Goal: Browse casually

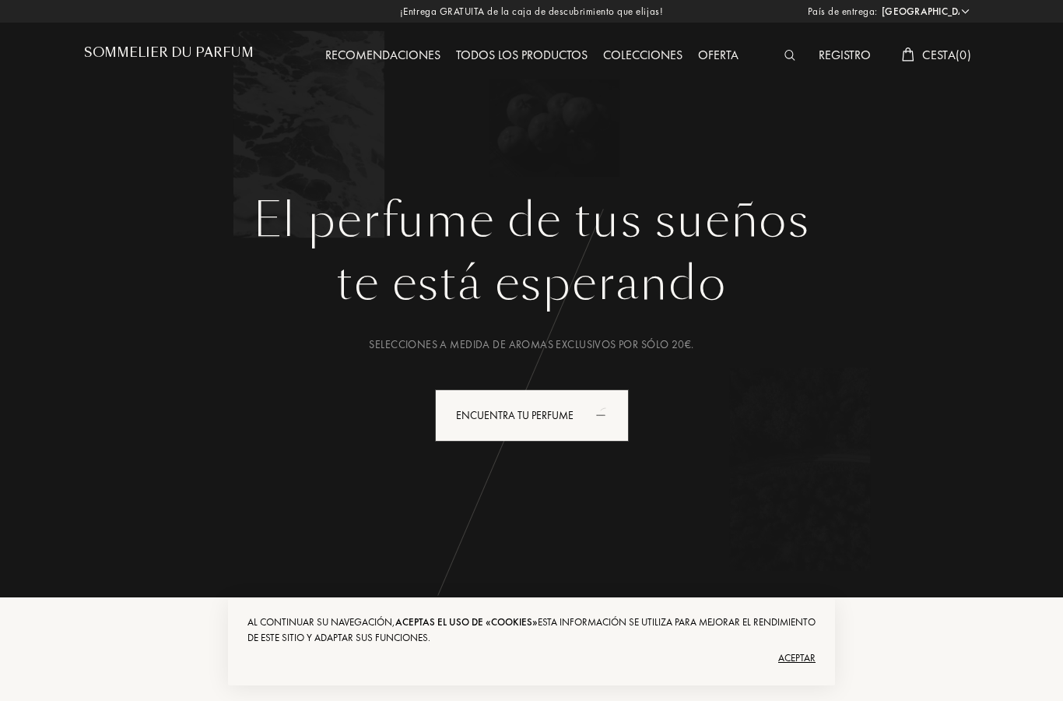
select select "ES"
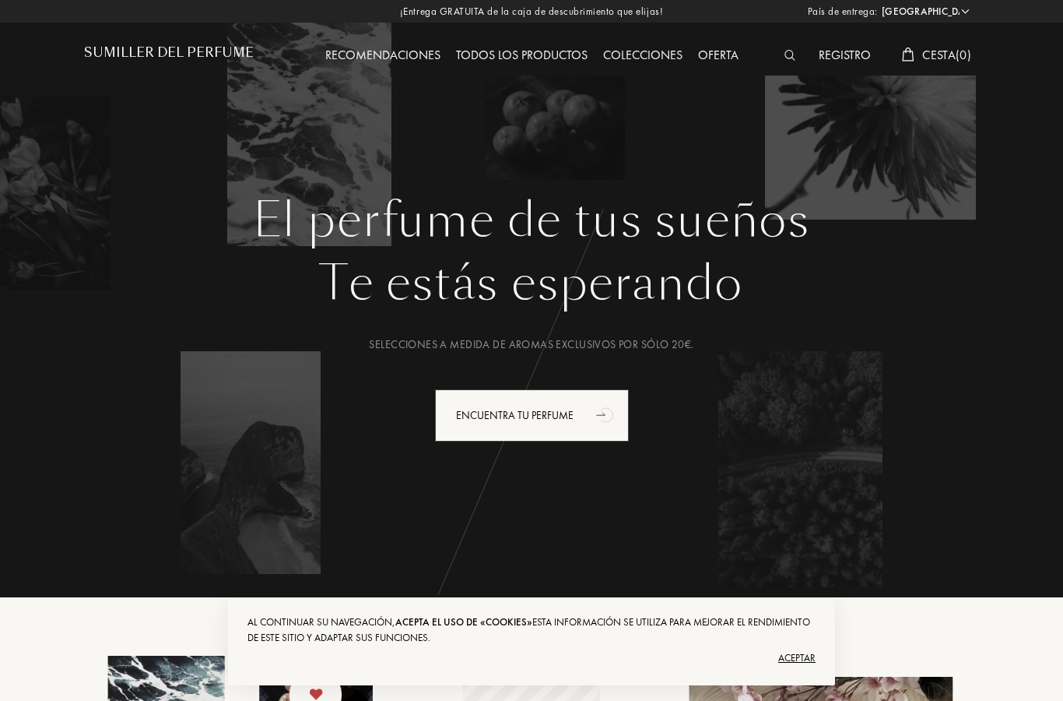
click at [527, 65] on div "Todos los productos" at bounding box center [521, 56] width 147 height 20
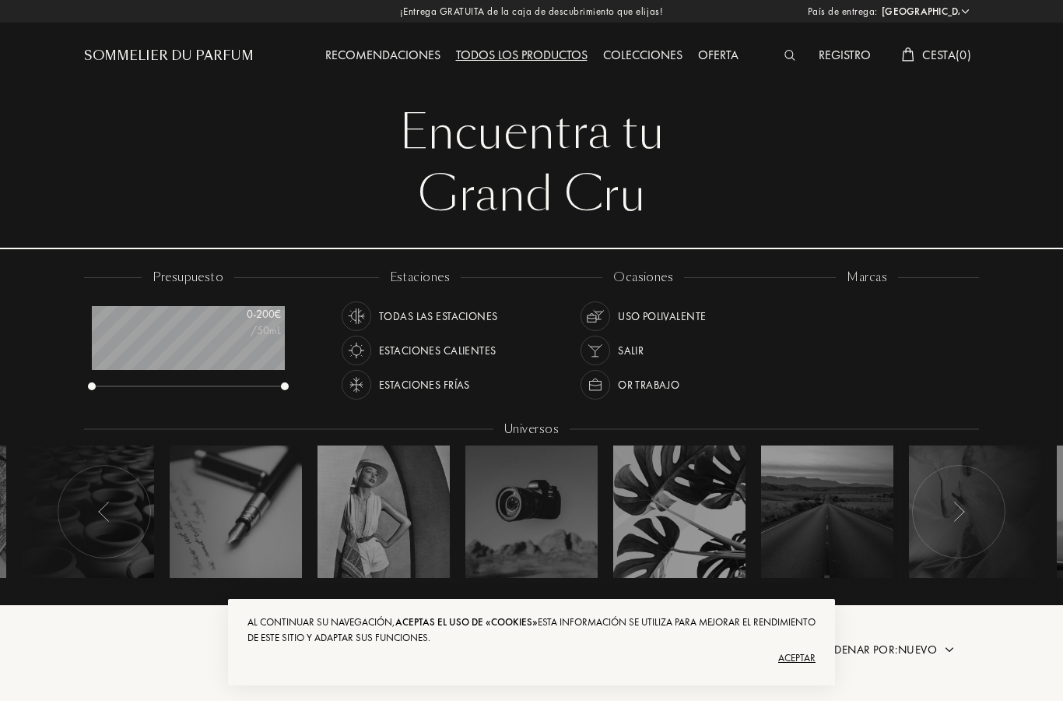
select select "ES"
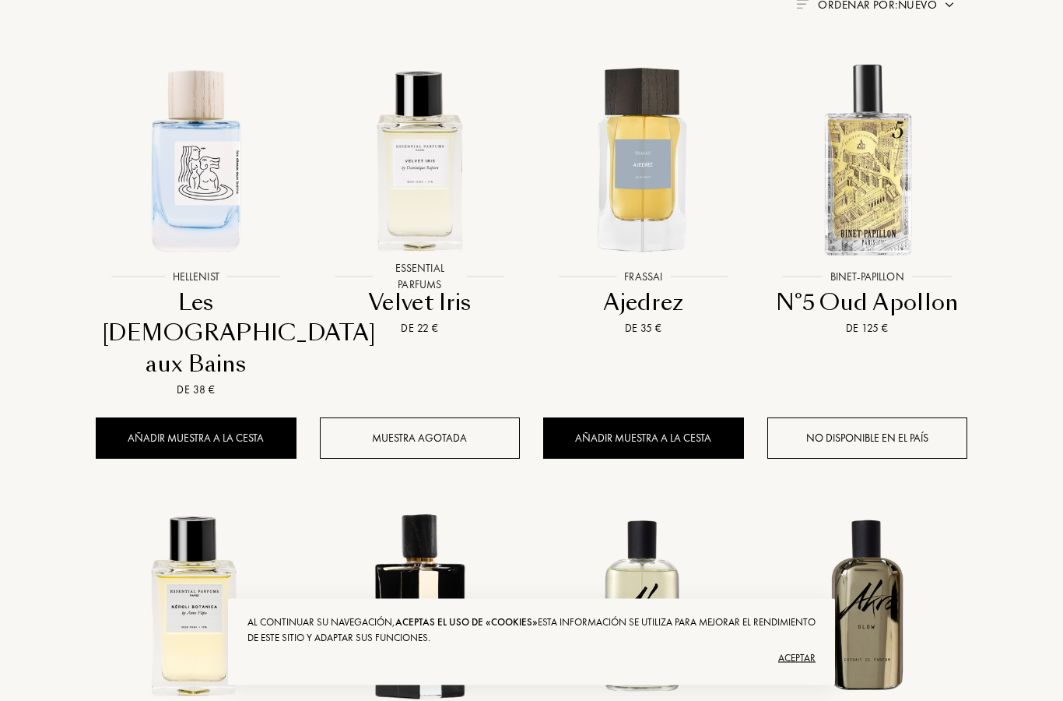
scroll to position [645, 0]
click at [420, 214] on img at bounding box center [420, 159] width 202 height 202
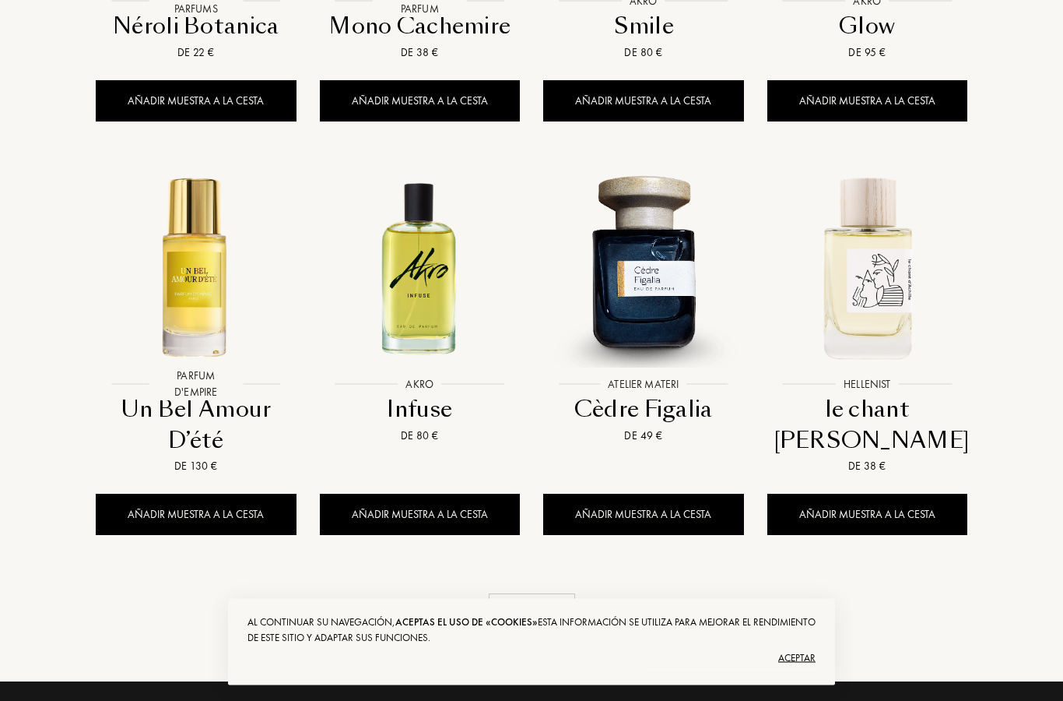
scroll to position [1365, 0]
click at [666, 252] on img at bounding box center [644, 267] width 202 height 202
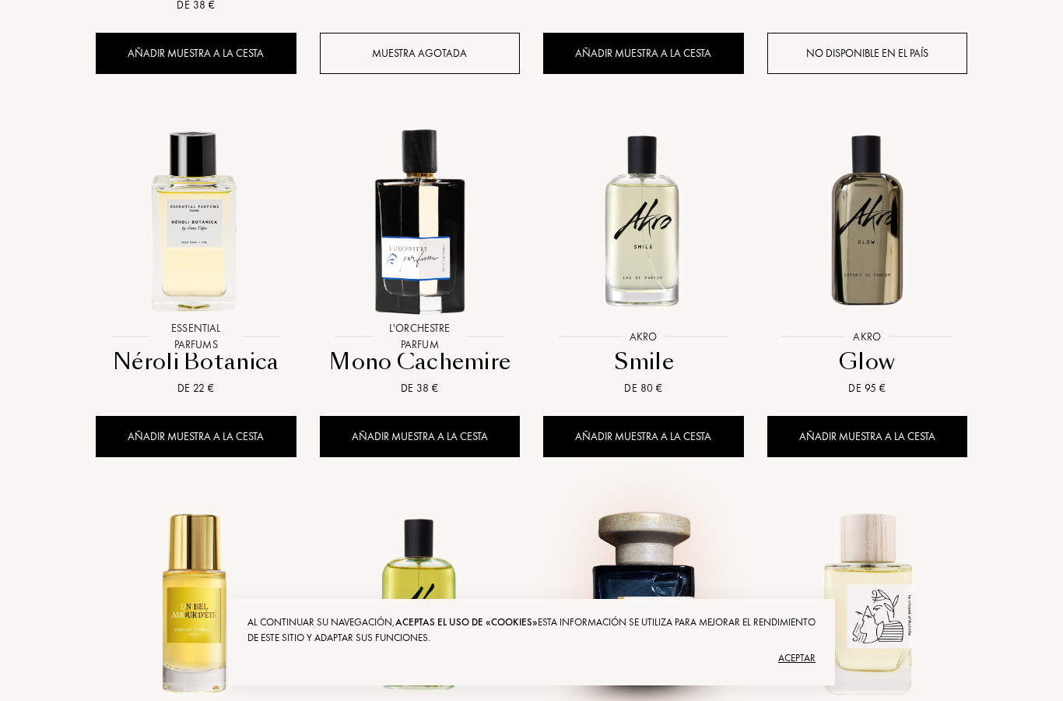
scroll to position [1027, 0]
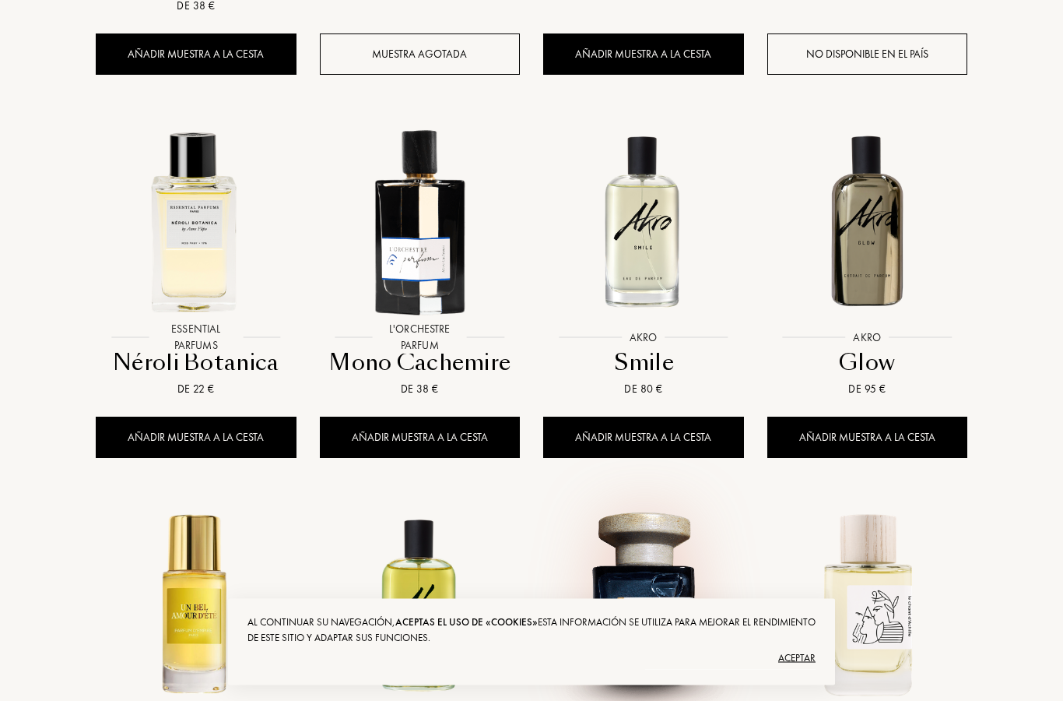
click at [431, 185] on img at bounding box center [420, 221] width 202 height 202
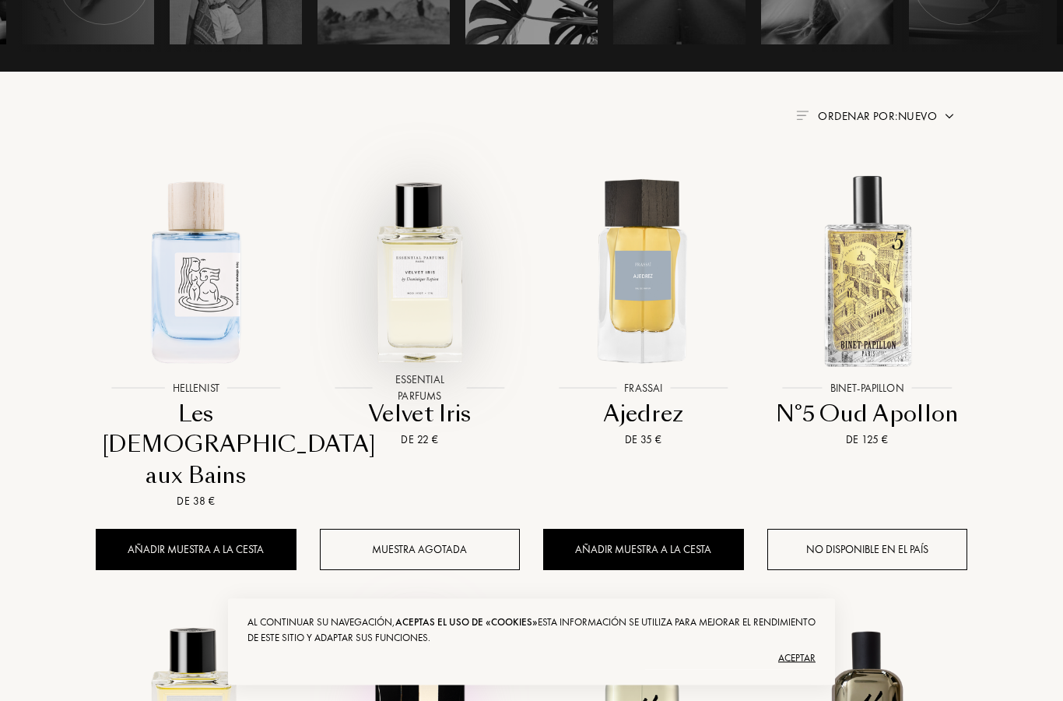
scroll to position [536, 0]
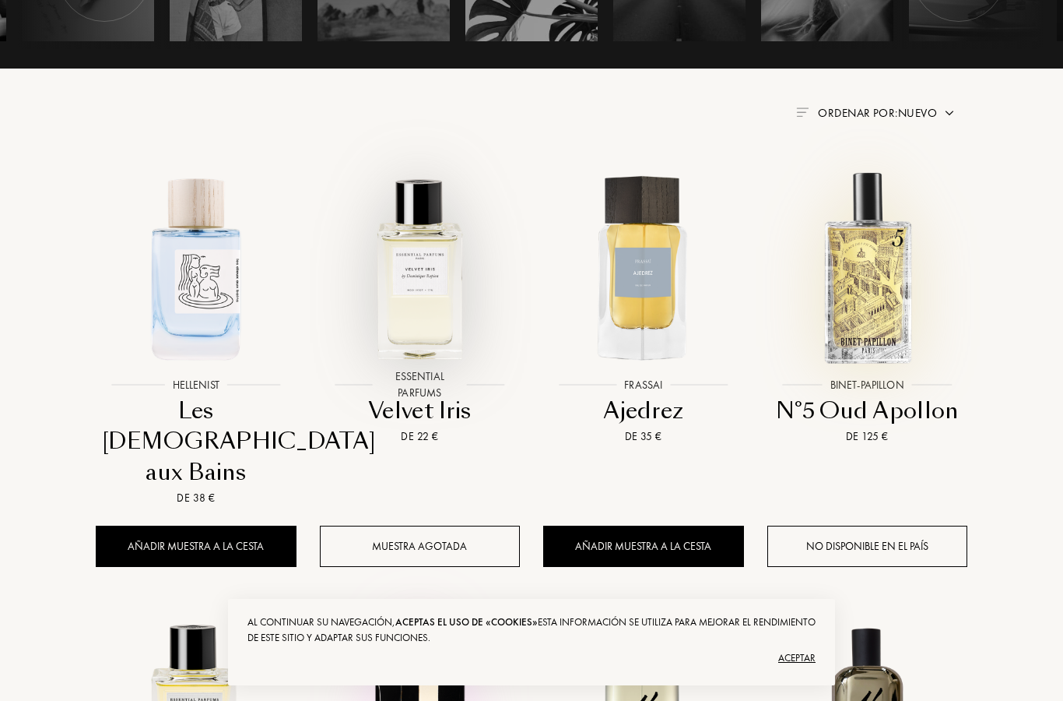
click at [873, 289] on img at bounding box center [868, 268] width 202 height 202
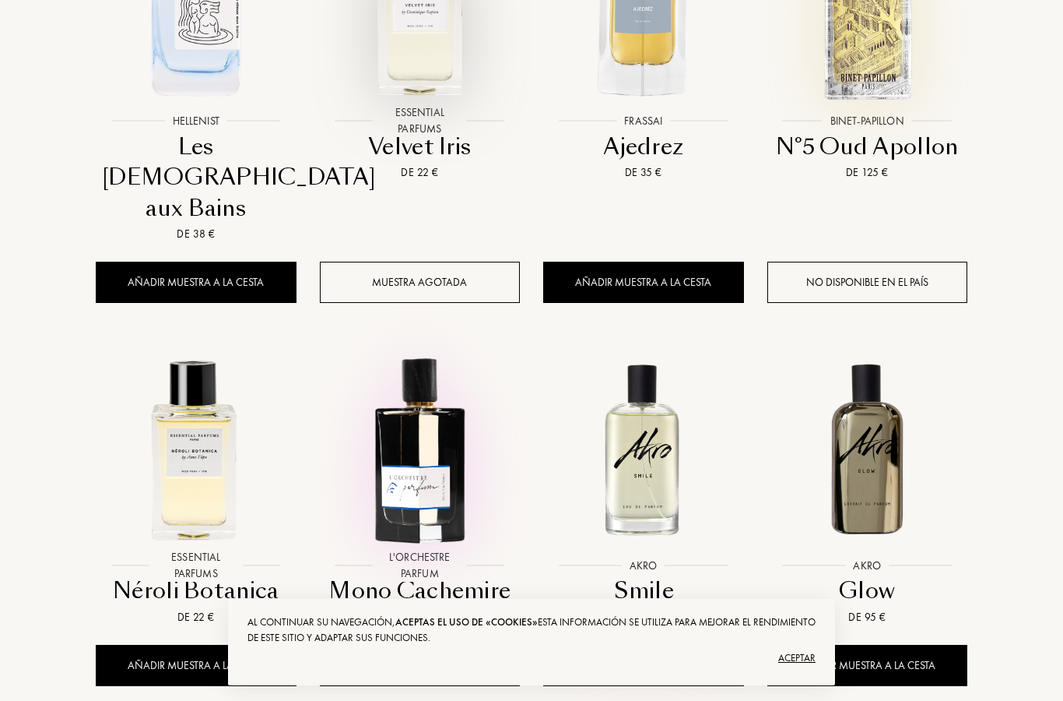
scroll to position [819, 0]
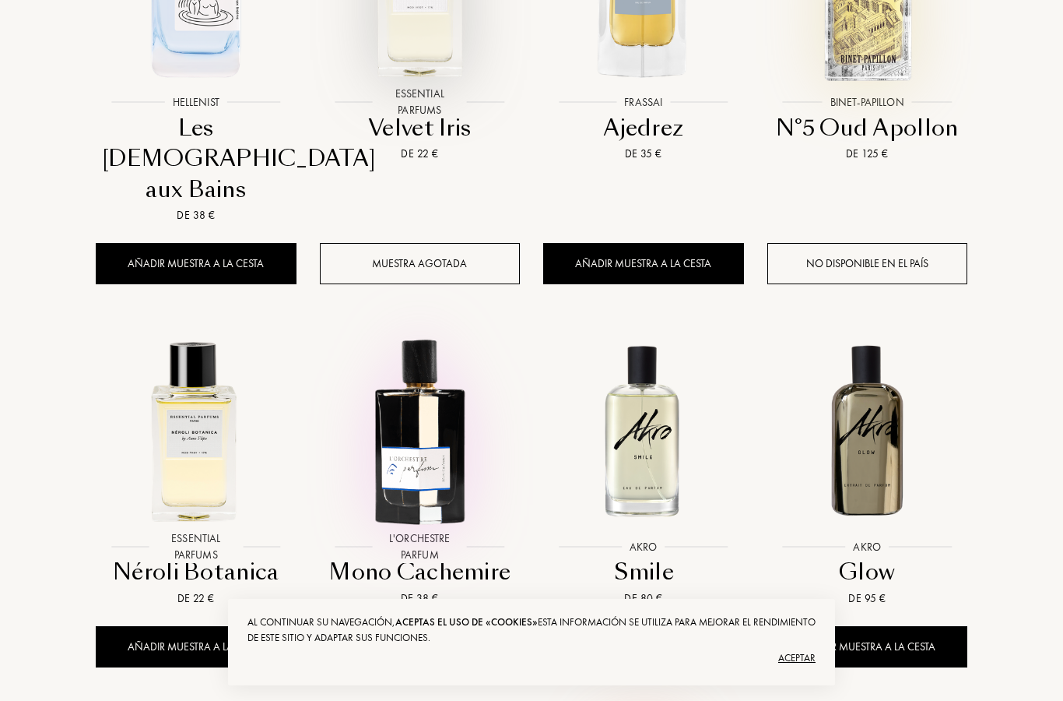
click at [655, 411] on img at bounding box center [644, 429] width 202 height 202
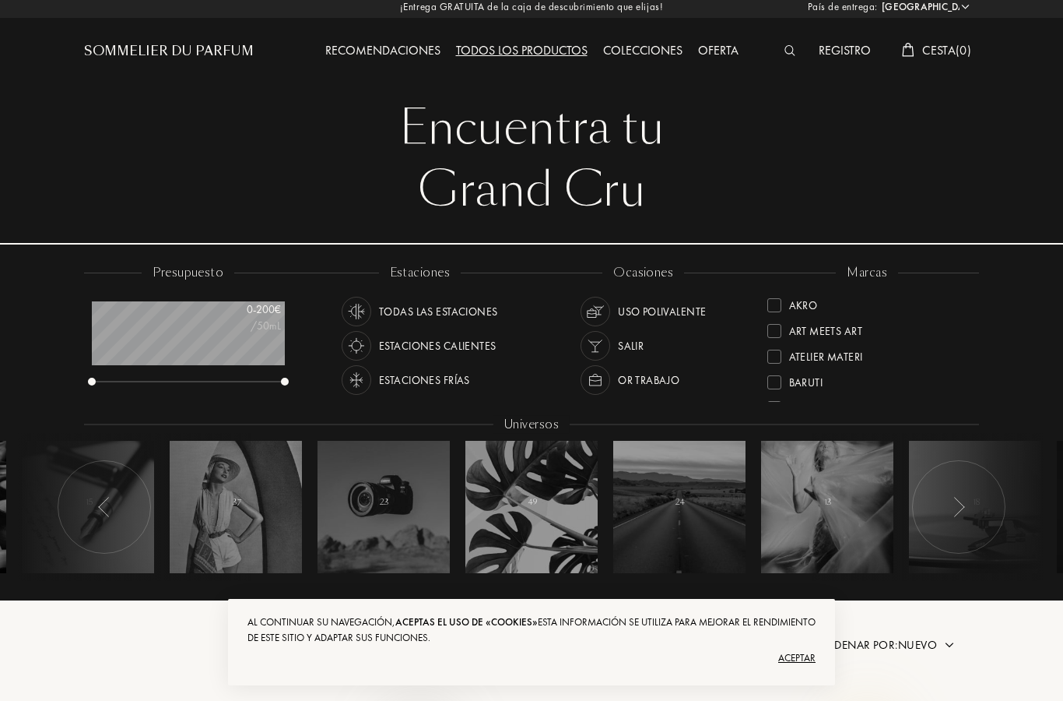
scroll to position [0, 0]
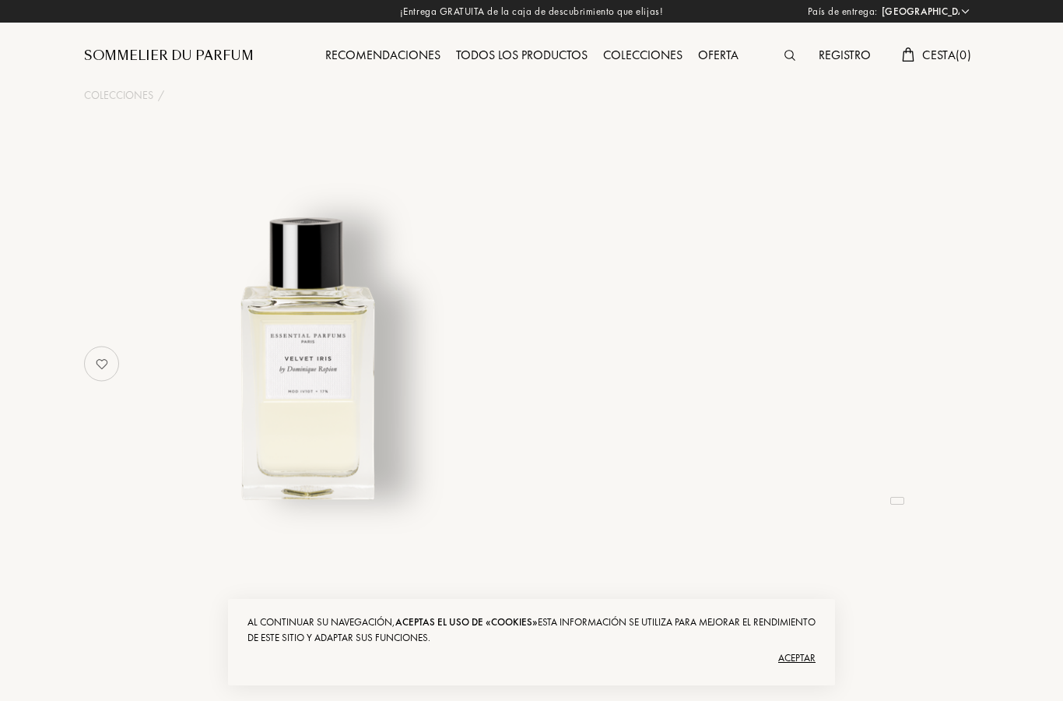
select select "ES"
select select "3"
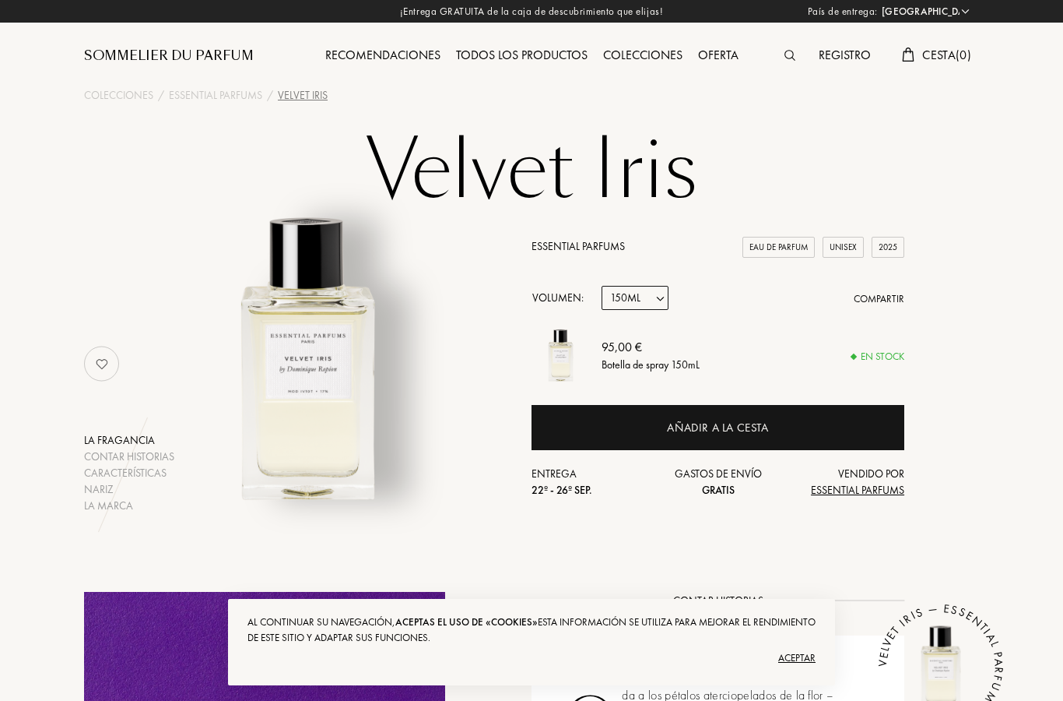
click at [807, 669] on div "Aceptar" at bounding box center [532, 657] width 568 height 25
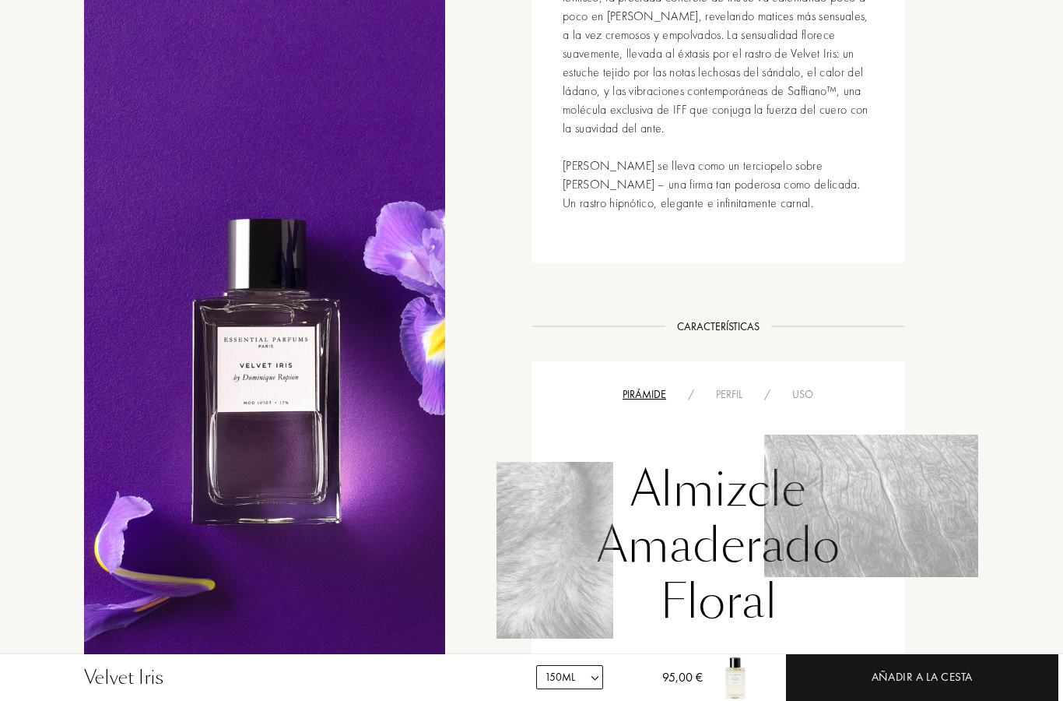
scroll to position [869, 0]
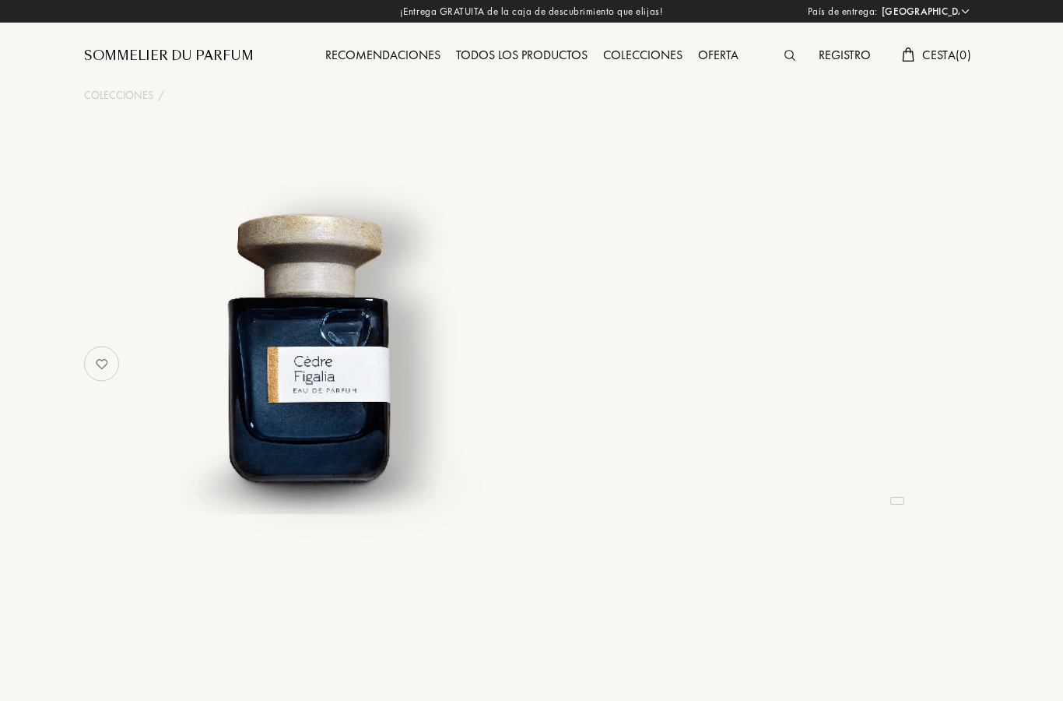
select select "ES"
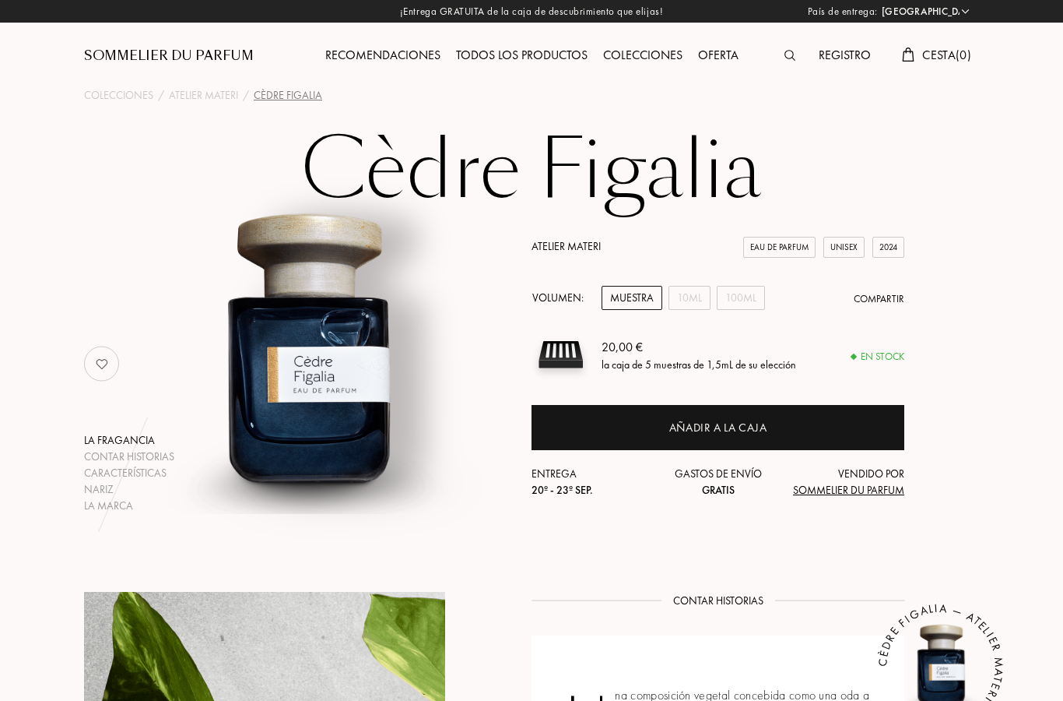
click at [695, 290] on div "10mL" at bounding box center [690, 298] width 42 height 24
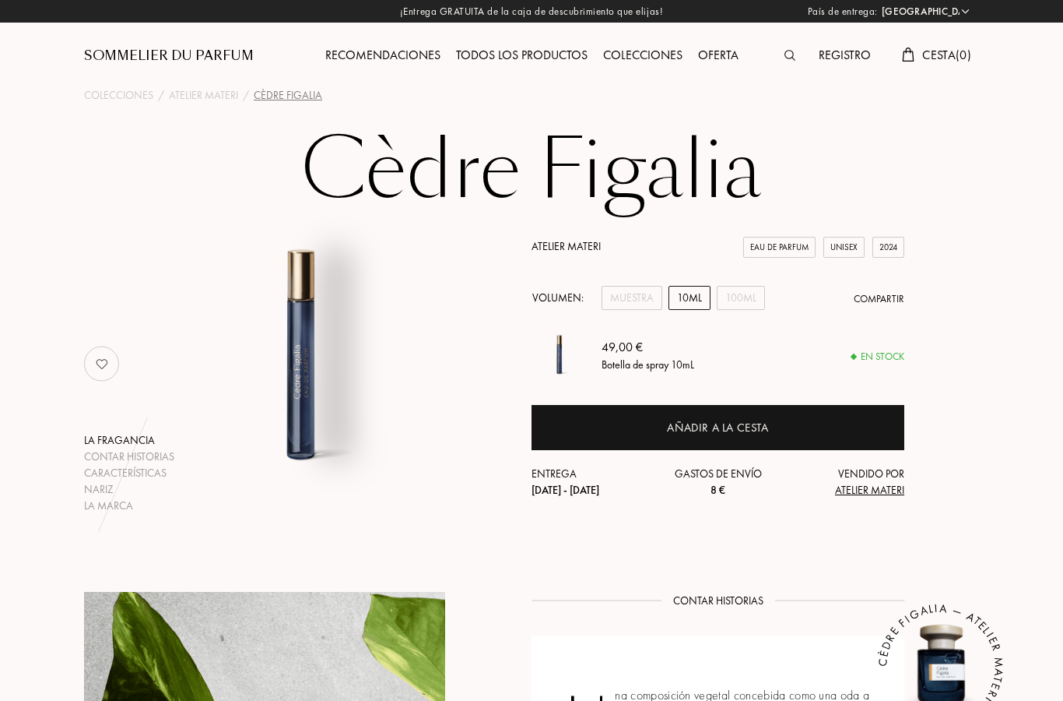
click at [745, 297] on div "100mL" at bounding box center [741, 298] width 48 height 24
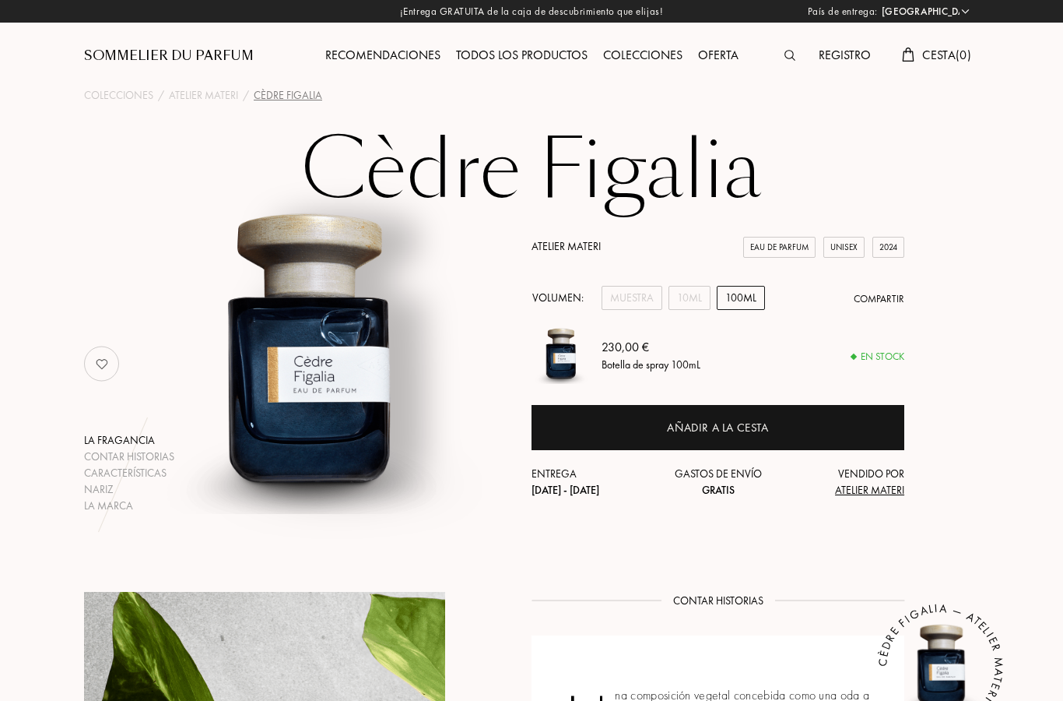
click at [696, 297] on div "10mL" at bounding box center [690, 298] width 42 height 24
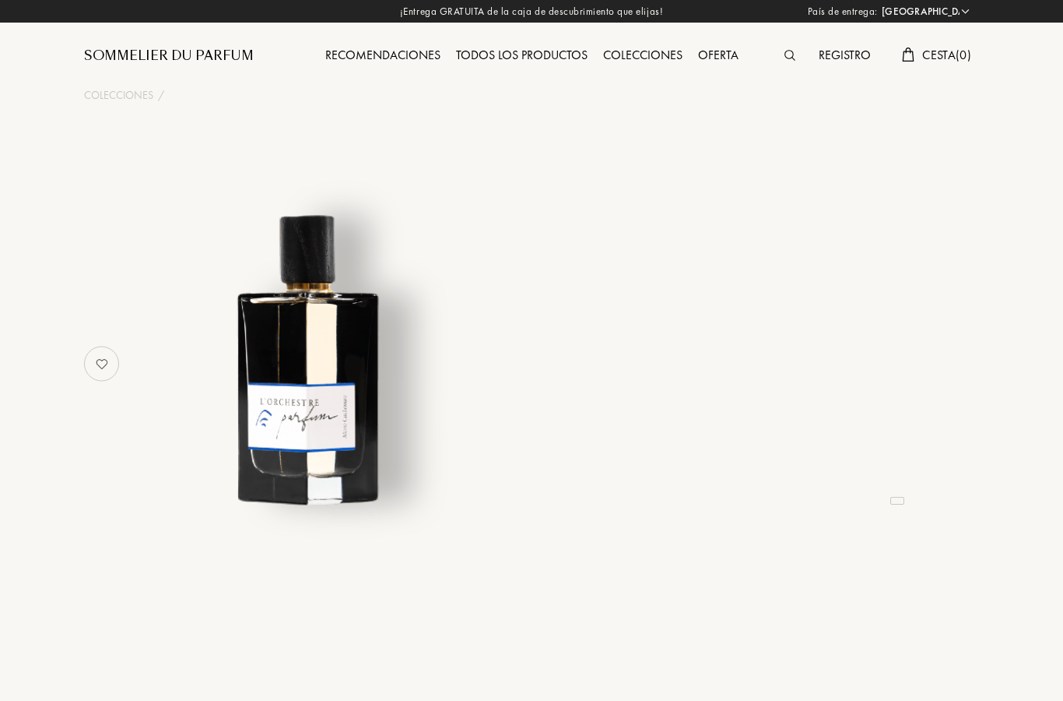
select select "ES"
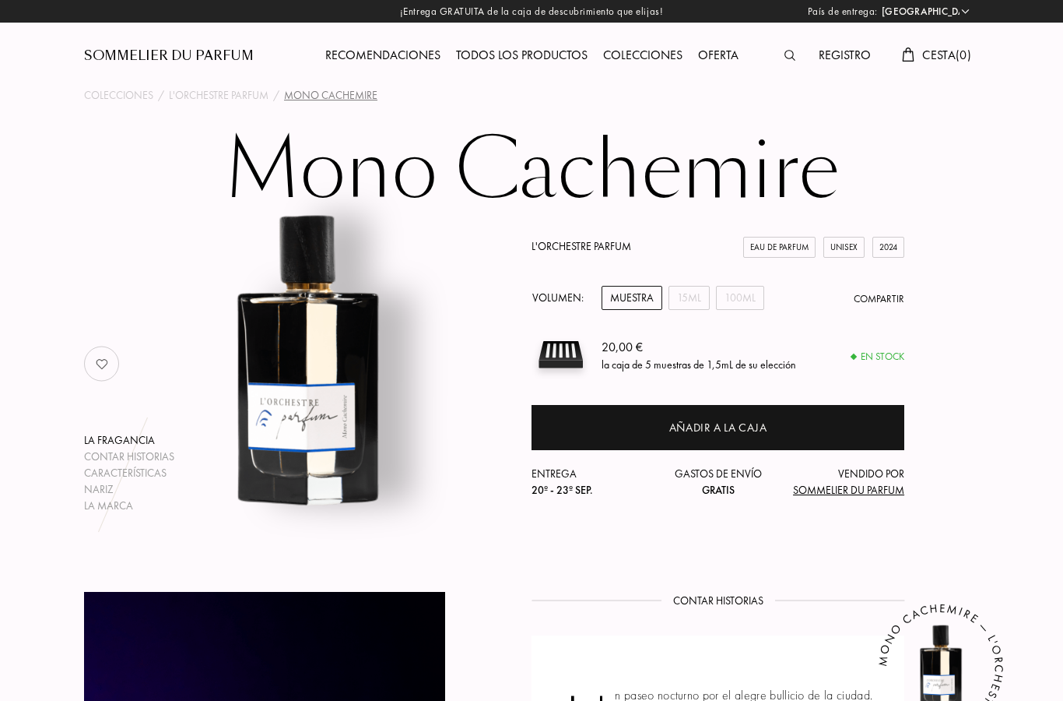
click at [693, 296] on div "15mL" at bounding box center [689, 298] width 41 height 24
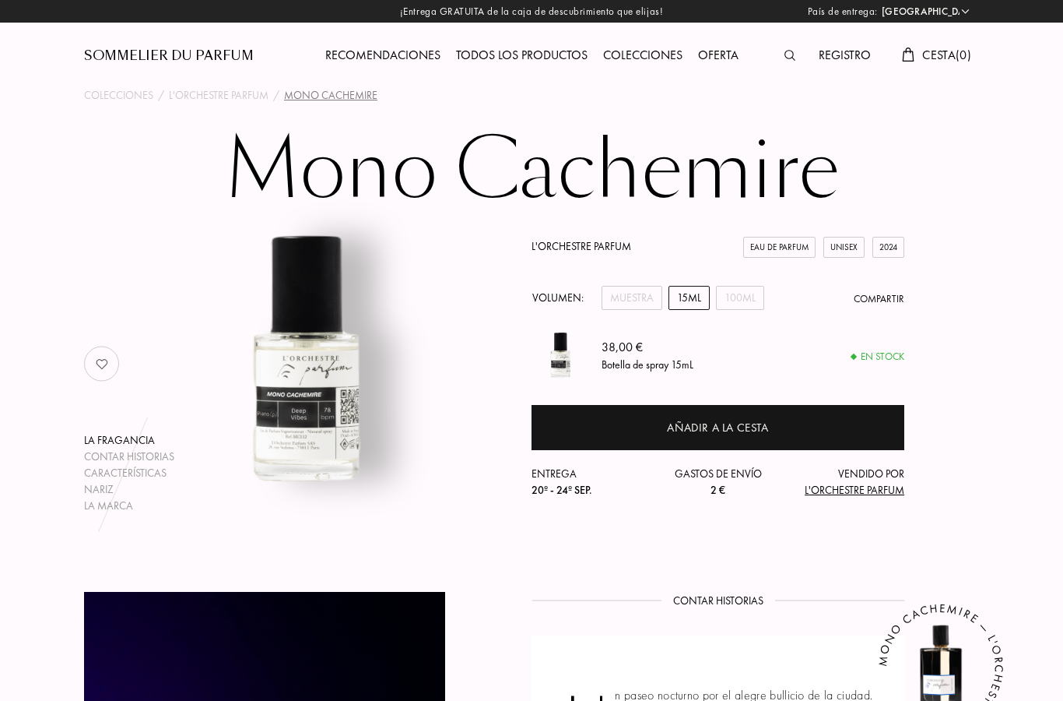
click at [734, 292] on div "100mL" at bounding box center [740, 298] width 48 height 24
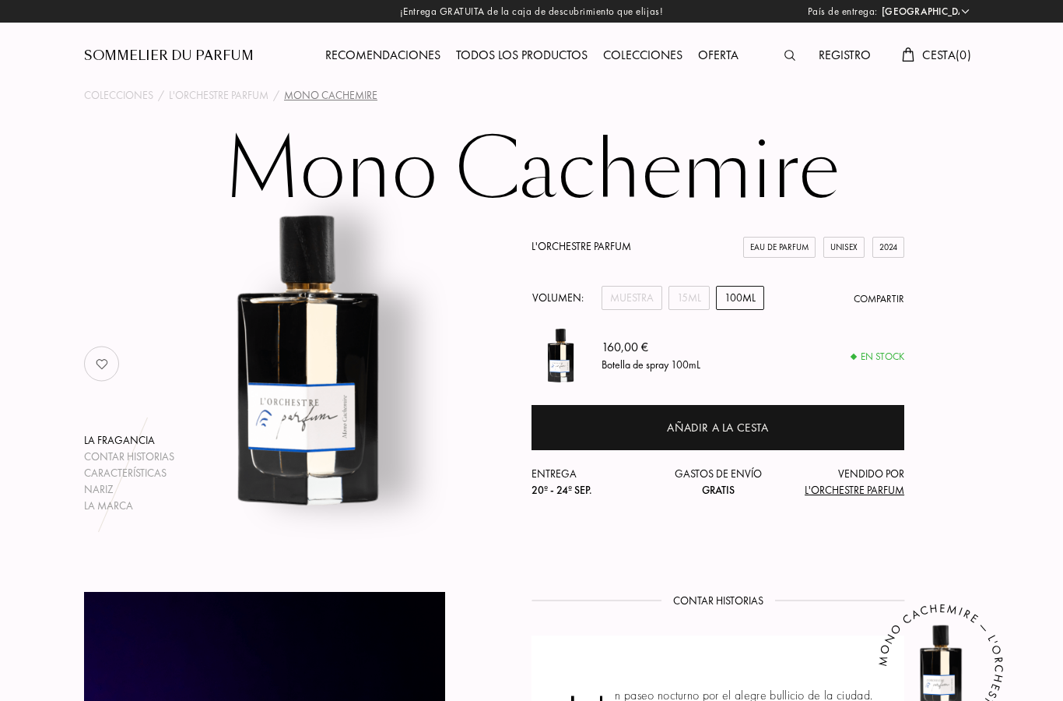
click at [695, 296] on div "15mL" at bounding box center [689, 298] width 41 height 24
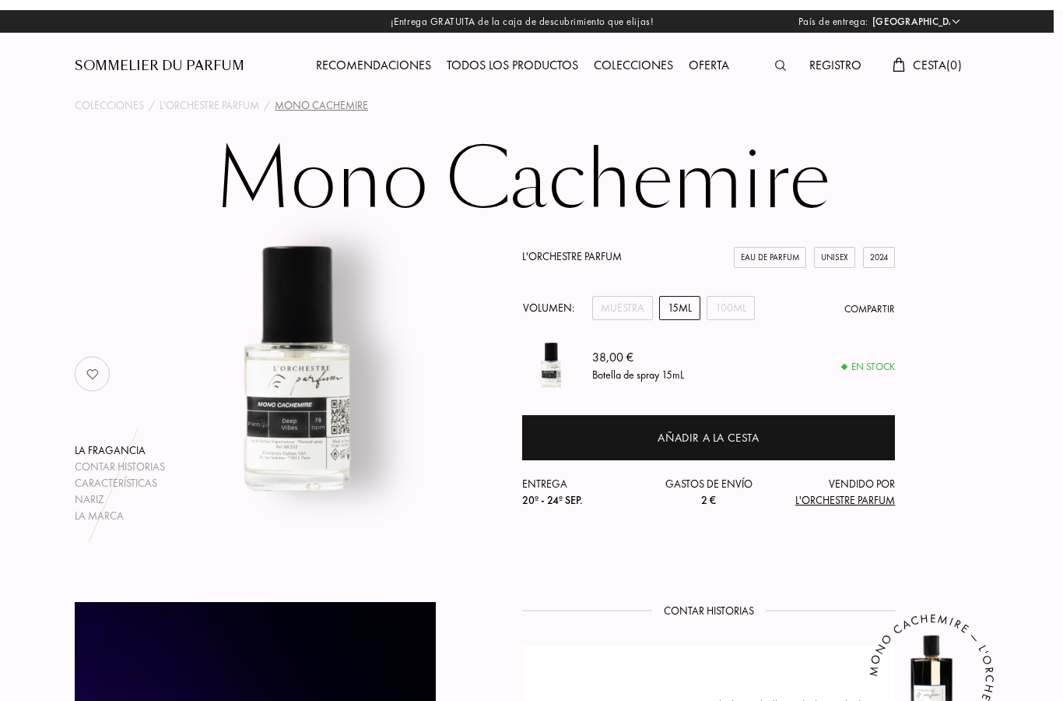
scroll to position [0, 15]
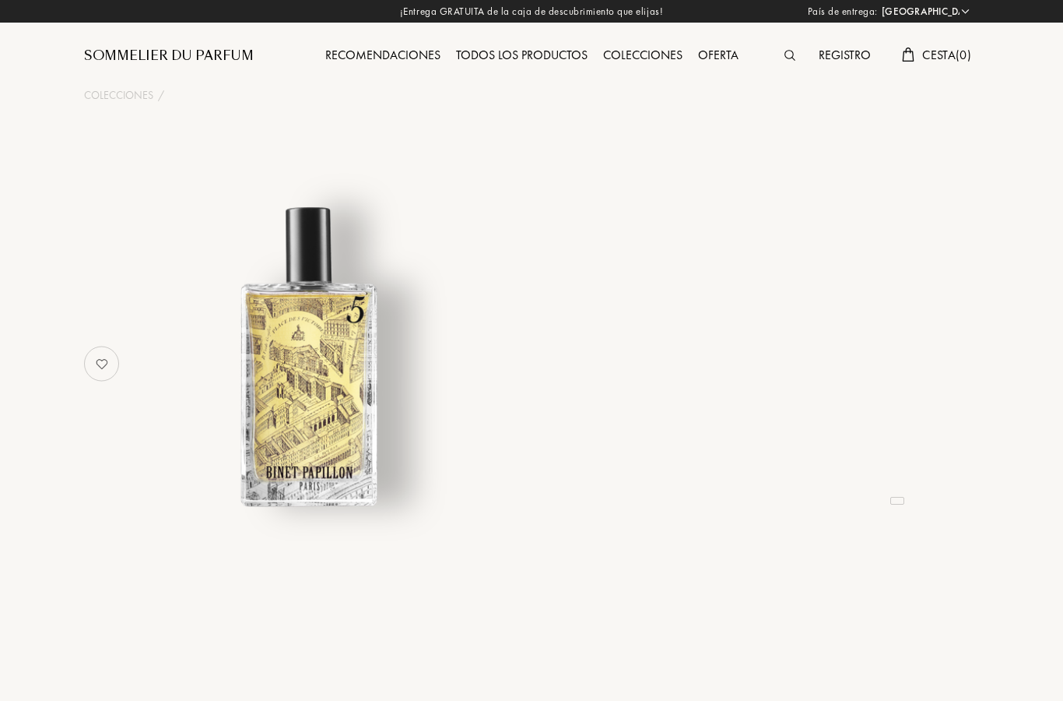
select select "ES"
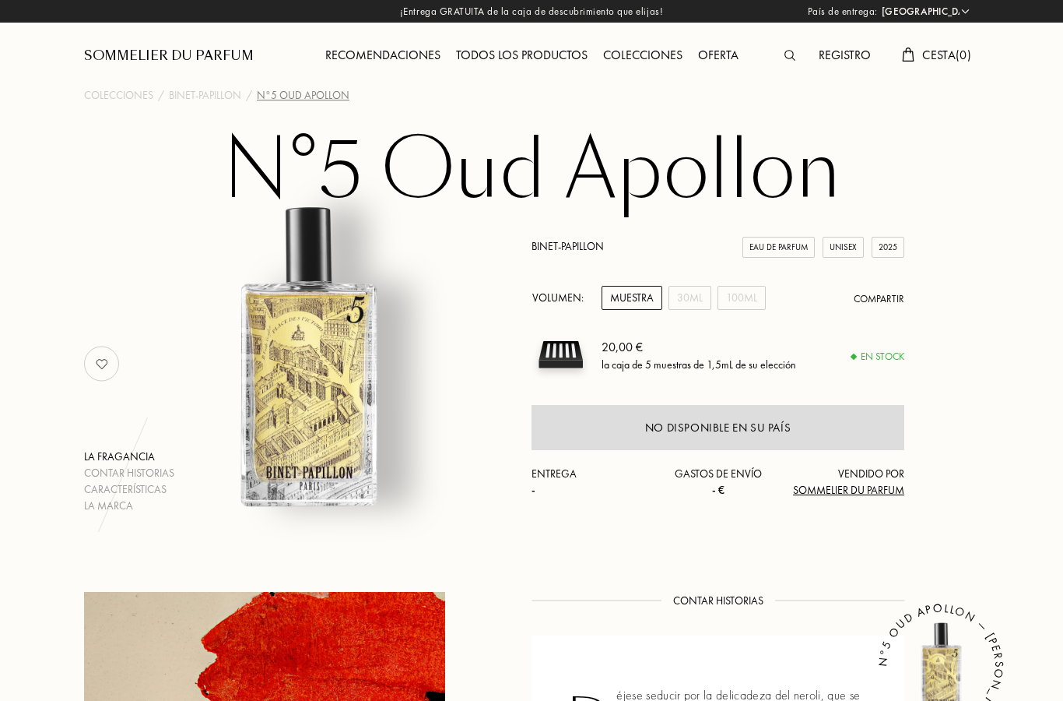
click at [692, 293] on div "30mL" at bounding box center [690, 298] width 43 height 24
click at [741, 293] on div "100mL" at bounding box center [742, 298] width 48 height 24
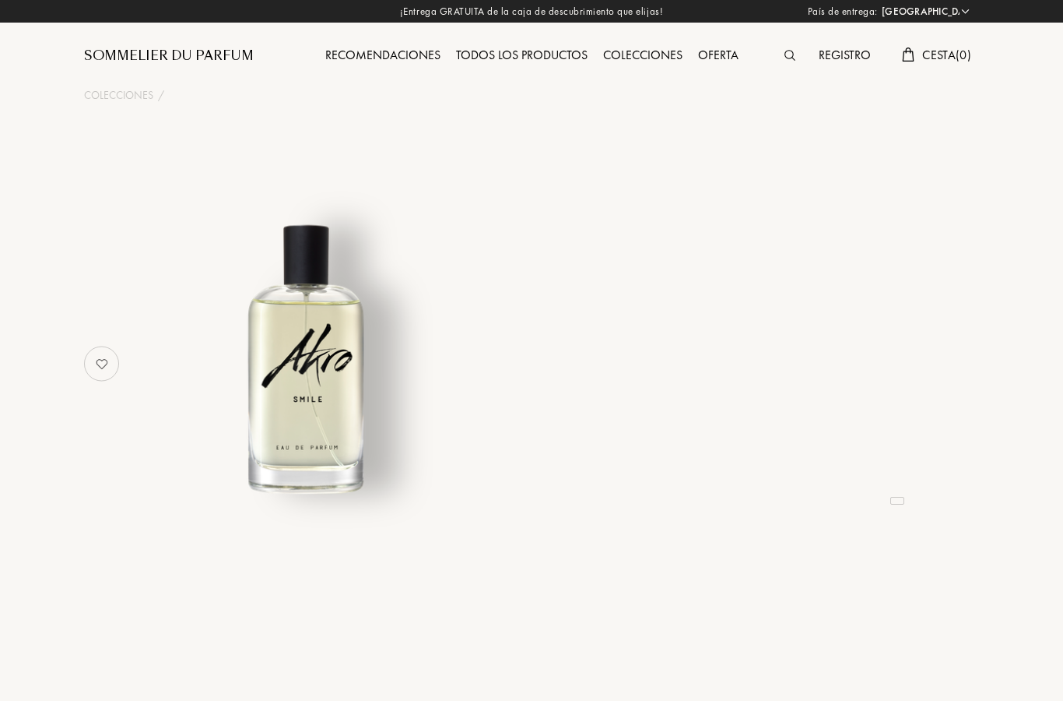
select select "ES"
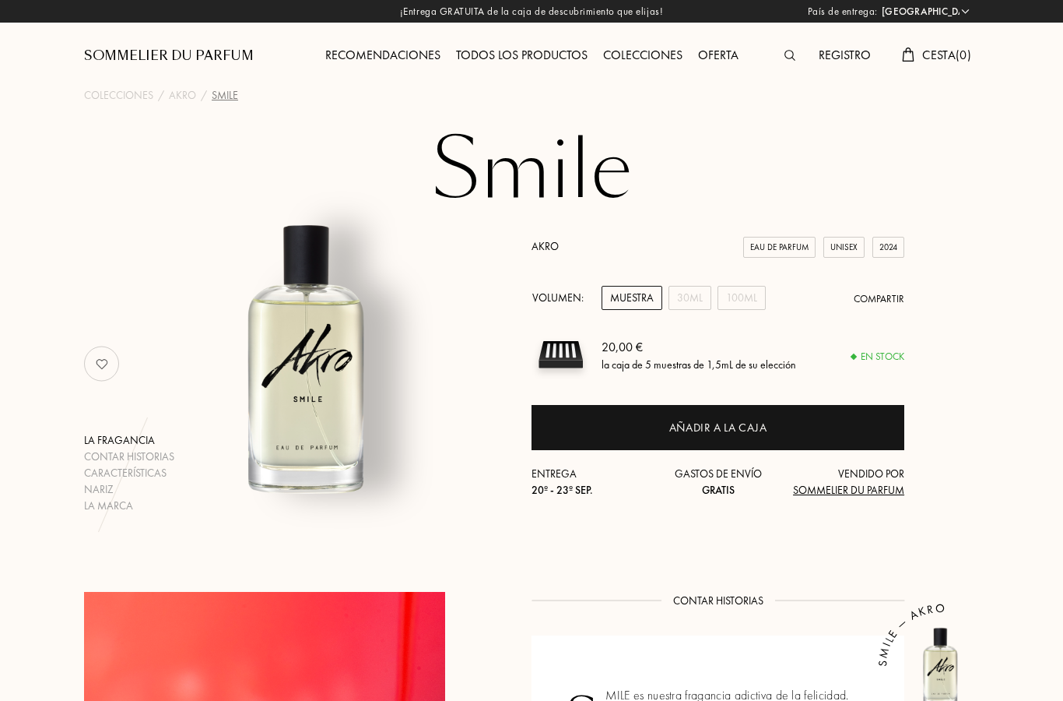
click at [690, 293] on div "30mL" at bounding box center [690, 298] width 43 height 24
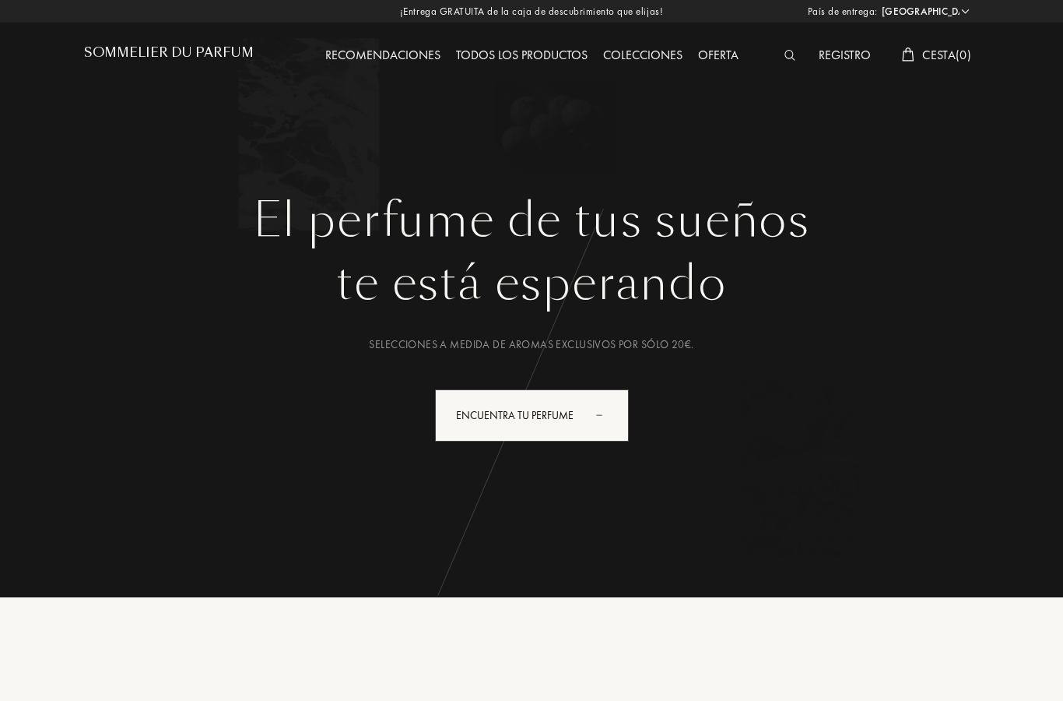
select select "ES"
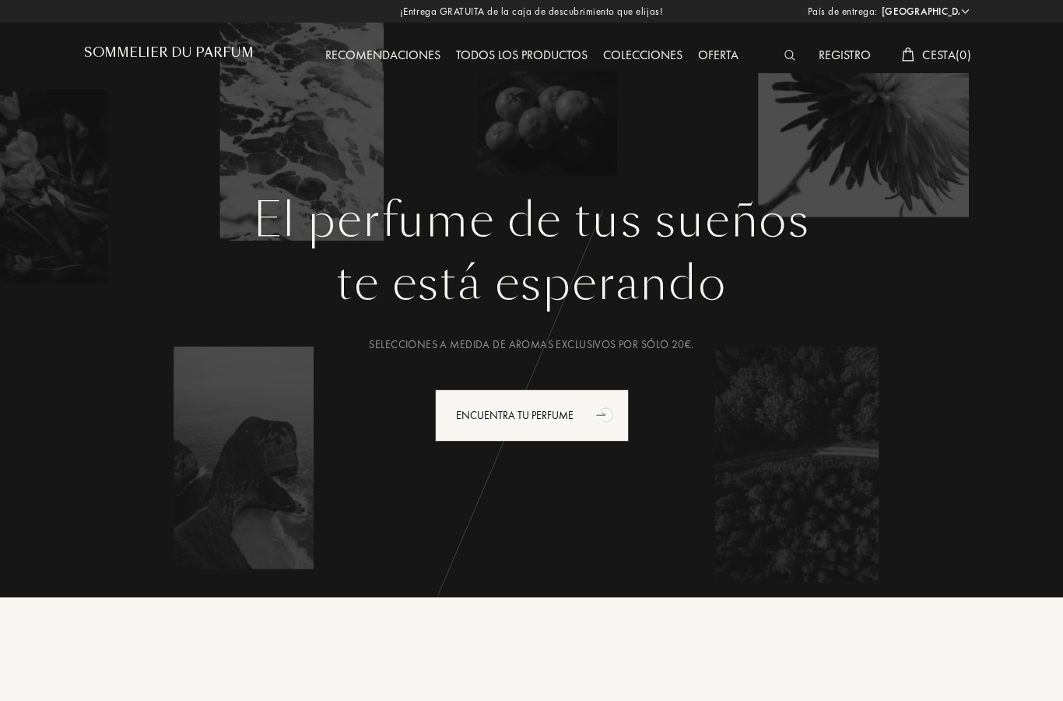
click at [94, 45] on h1 "Sommelier du Parfum" at bounding box center [169, 52] width 170 height 15
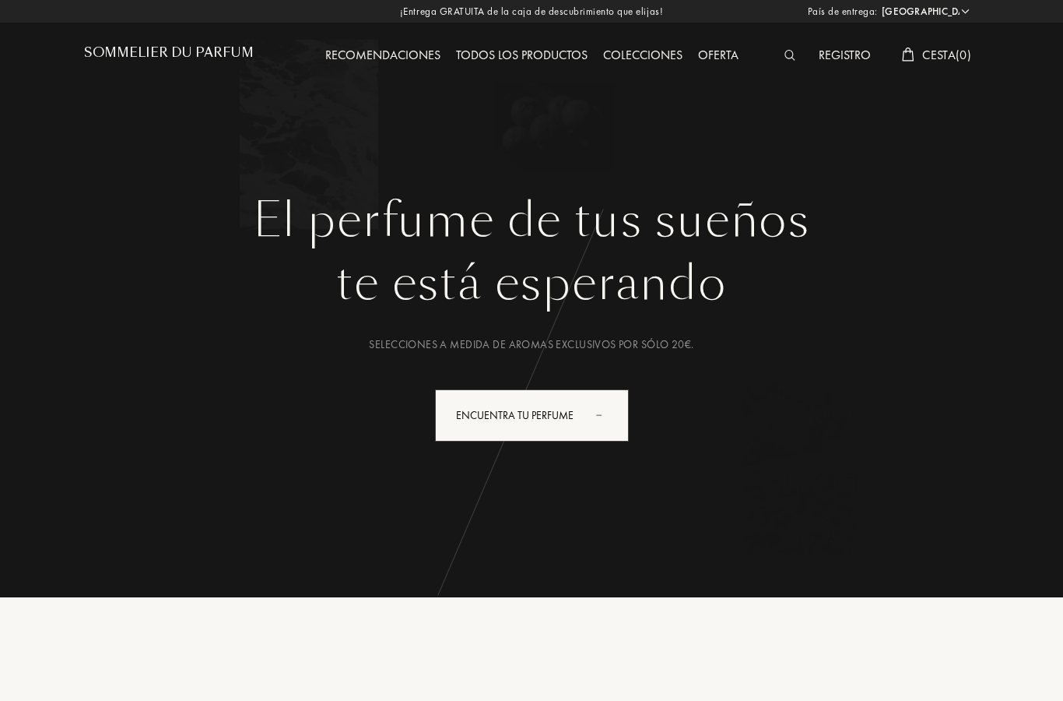
select select "ES"
